Goal: Task Accomplishment & Management: Manage account settings

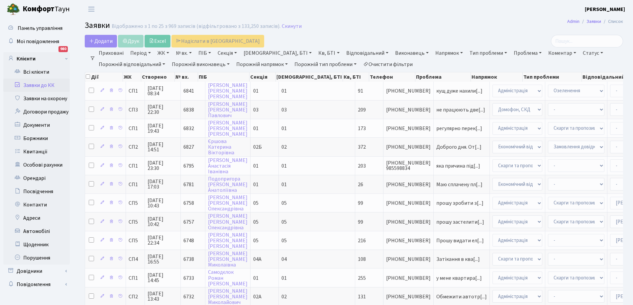
select select "25"
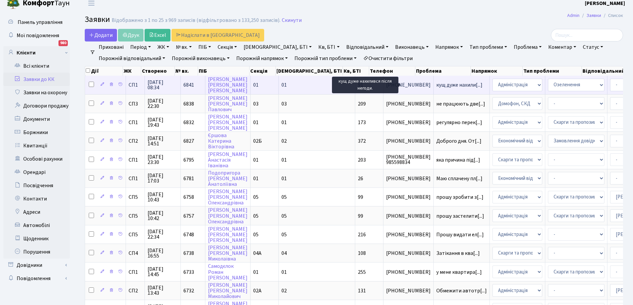
click at [436, 86] on span "кущ дуже нахили[...]" at bounding box center [459, 84] width 46 height 7
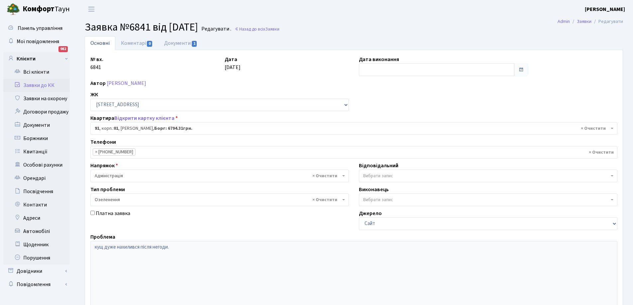
select select "20016"
select select "65"
click at [176, 44] on link "Документи 1" at bounding box center [181, 43] width 45 height 14
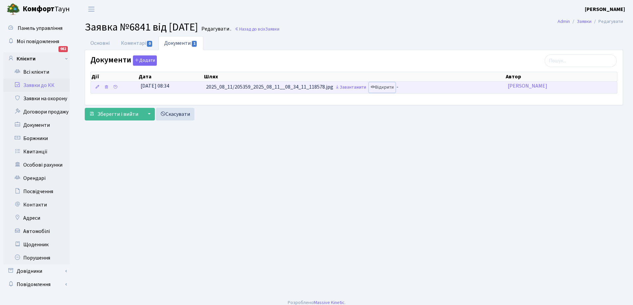
click at [384, 88] on link "Відкрити" at bounding box center [382, 87] width 27 height 10
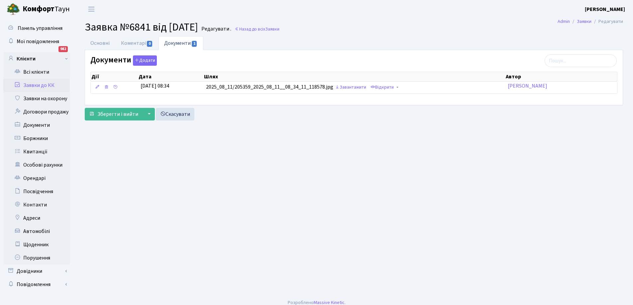
click at [38, 86] on link "Заявки до КК" at bounding box center [36, 85] width 66 height 13
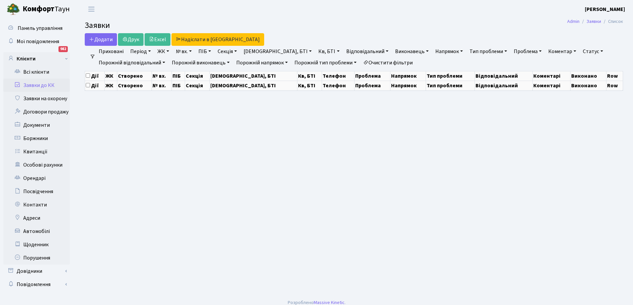
select select "25"
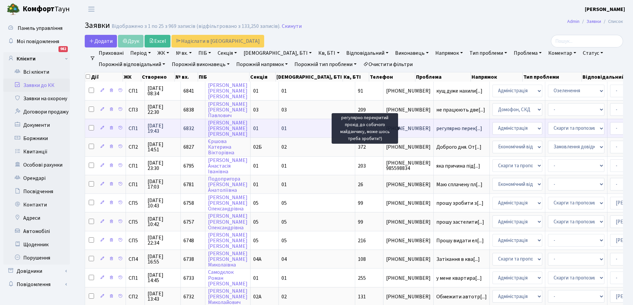
click at [436, 127] on span "регулярно перек[...]" at bounding box center [459, 128] width 46 height 7
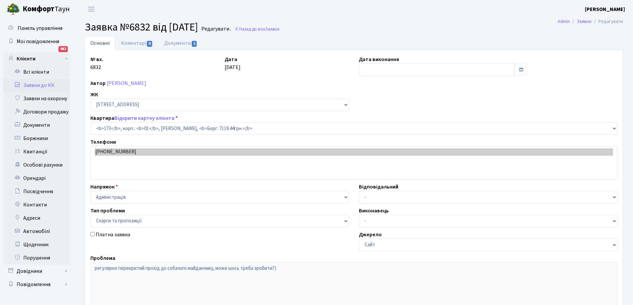
select select "20098"
select select "55"
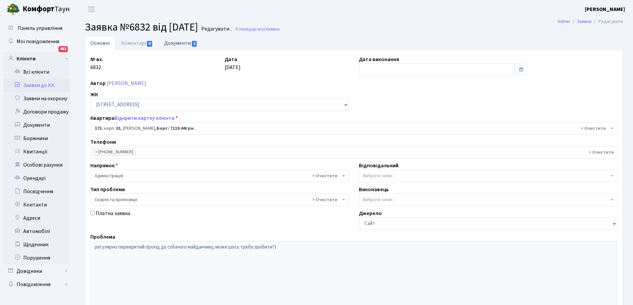
click at [184, 45] on link "Документи 1" at bounding box center [181, 43] width 45 height 14
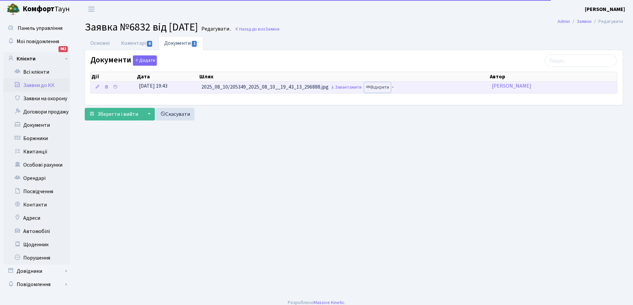
click at [382, 88] on link "Відкрити" at bounding box center [377, 87] width 27 height 10
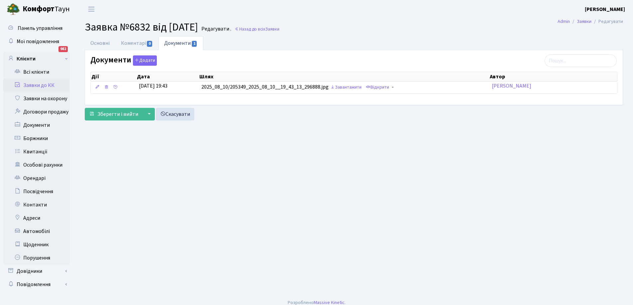
click at [42, 83] on link "Заявки до КК" at bounding box center [36, 85] width 66 height 13
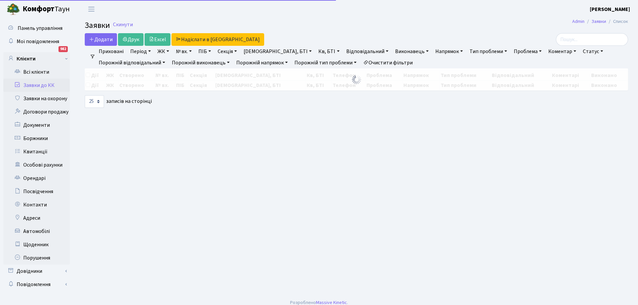
select select "25"
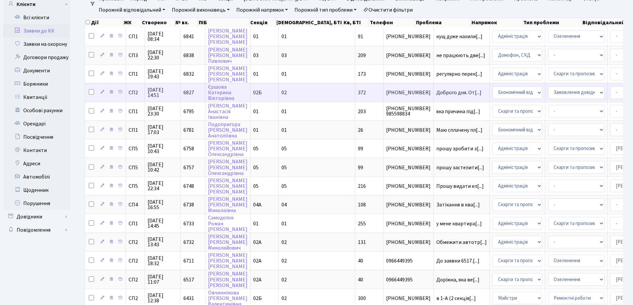
scroll to position [66, 0]
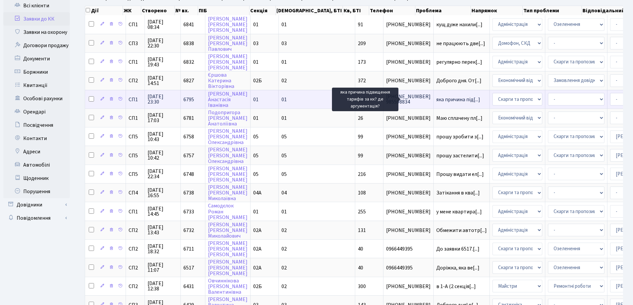
click at [436, 99] on span "яка причина під[...]" at bounding box center [458, 99] width 44 height 7
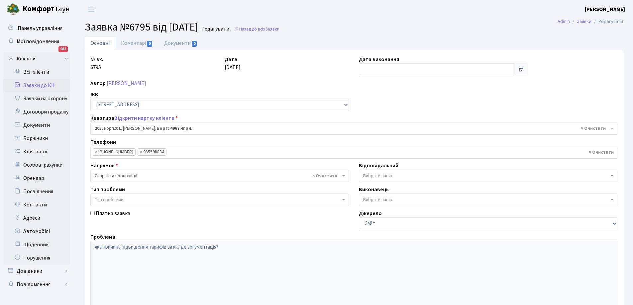
select select "20128"
click at [178, 42] on link "Документи 0" at bounding box center [181, 43] width 45 height 14
select select "25"
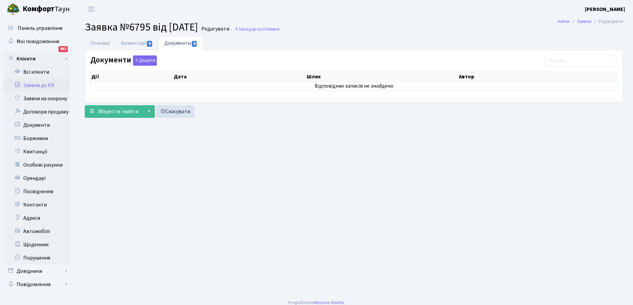
click at [37, 83] on link "Заявки до КК" at bounding box center [36, 85] width 66 height 13
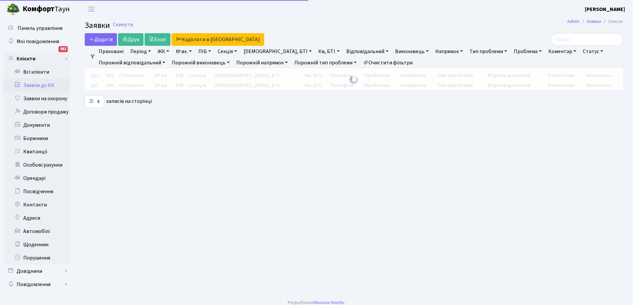
select select "25"
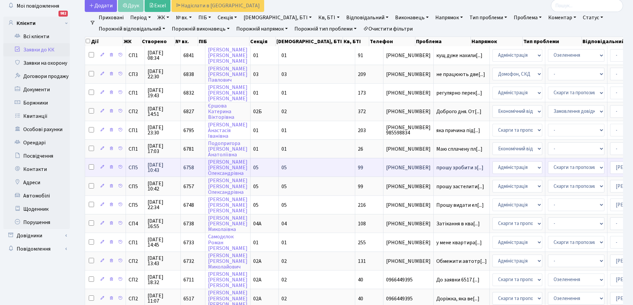
scroll to position [100, 0]
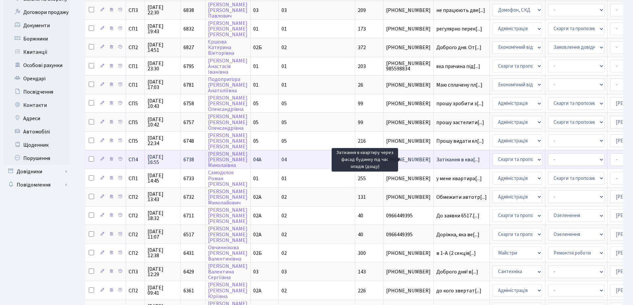
click at [436, 161] on span "Затікання в ква[...]" at bounding box center [458, 159] width 44 height 7
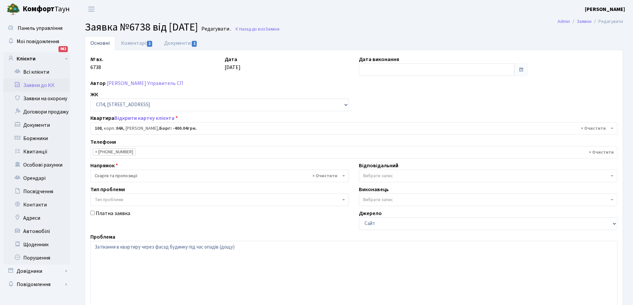
select select "21136"
click at [137, 42] on link "Коментарі 1" at bounding box center [136, 43] width 43 height 14
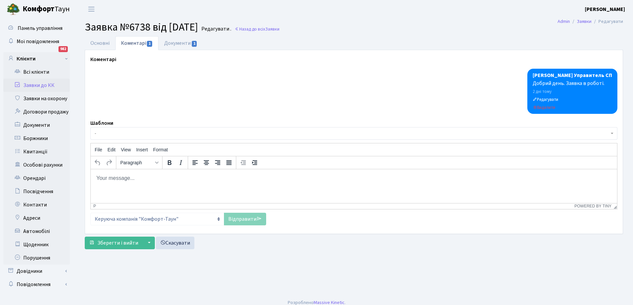
click at [39, 83] on link "Заявки до КК" at bounding box center [36, 85] width 66 height 13
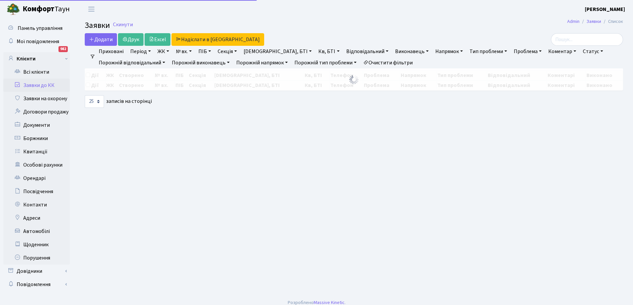
select select "25"
